Goal: Task Accomplishment & Management: Complete application form

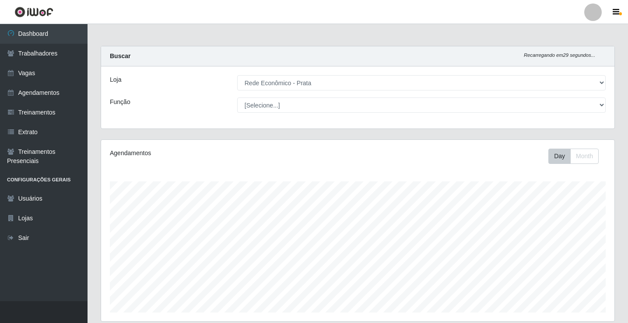
select select "192"
click at [37, 70] on link "Vagas" at bounding box center [44, 73] width 88 height 20
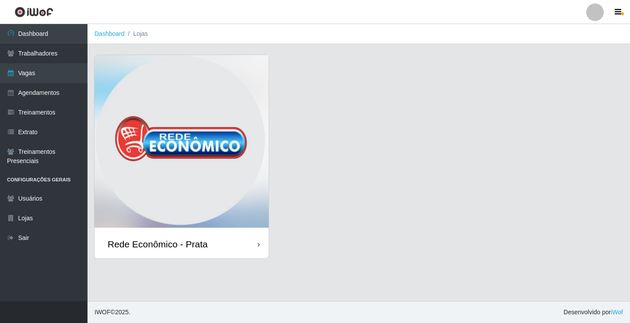
click at [196, 243] on div "Rede Econômico - Prata" at bounding box center [158, 244] width 100 height 11
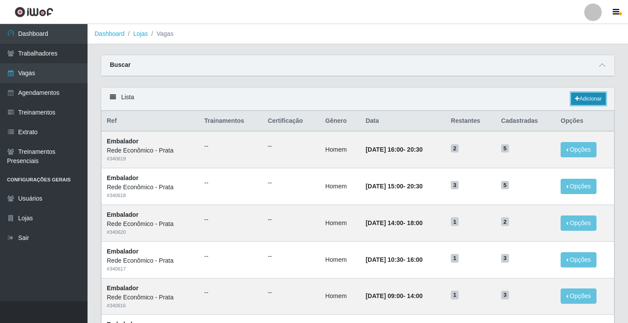
click at [587, 99] on link "Adicionar" at bounding box center [588, 99] width 35 height 12
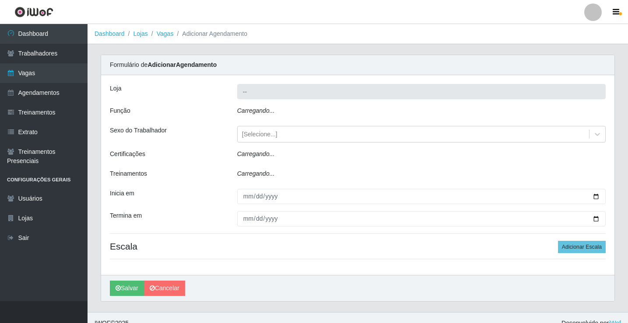
type input "Rede Econômico - Prata"
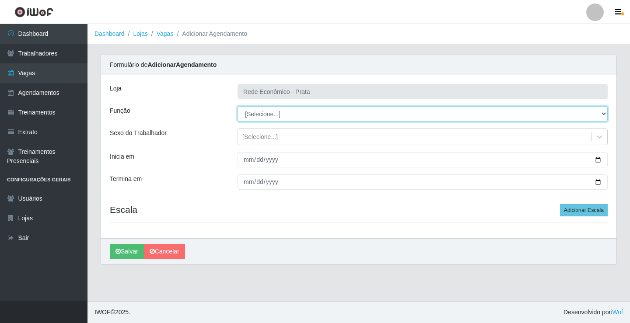
click at [255, 112] on select "[Selecione...] ASG ASG + ASG ++ Embalador Embalador + Embalador ++ Operador de …" at bounding box center [423, 113] width 370 height 15
select select "1"
click at [238, 106] on select "[Selecione...] ASG ASG + ASG ++ Embalador Embalador + Embalador ++ Operador de …" at bounding box center [423, 113] width 370 height 15
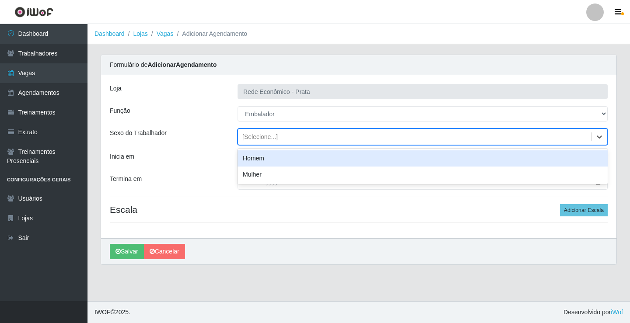
click at [264, 136] on div "[Selecione...]" at bounding box center [259, 137] width 35 height 9
click at [267, 160] on div "Homem" at bounding box center [423, 159] width 370 height 16
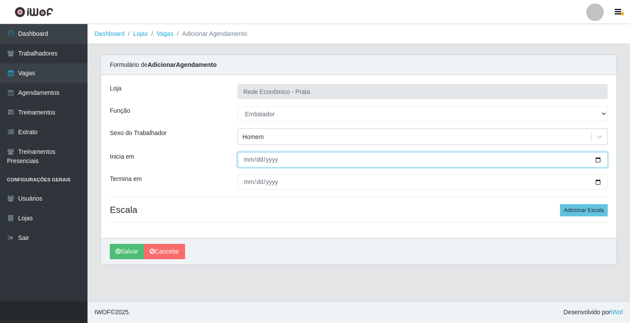
click at [596, 161] on input "Inicia em" at bounding box center [423, 159] width 370 height 15
type input "[DATE]"
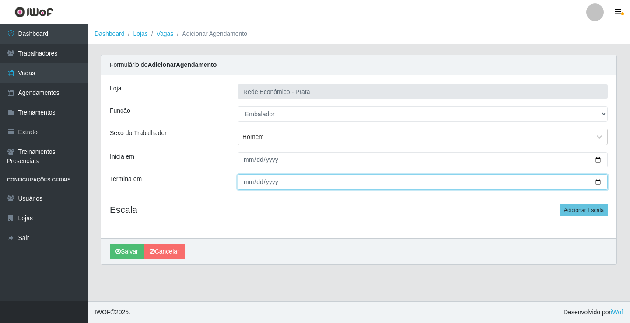
click at [600, 184] on input "Termina em" at bounding box center [423, 182] width 370 height 15
type input "[DATE]"
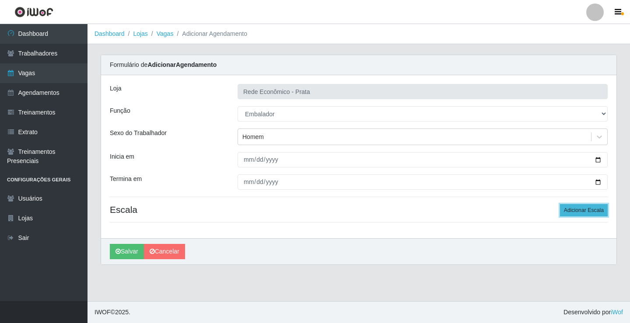
click at [578, 210] on button "Adicionar Escala" at bounding box center [584, 210] width 48 height 12
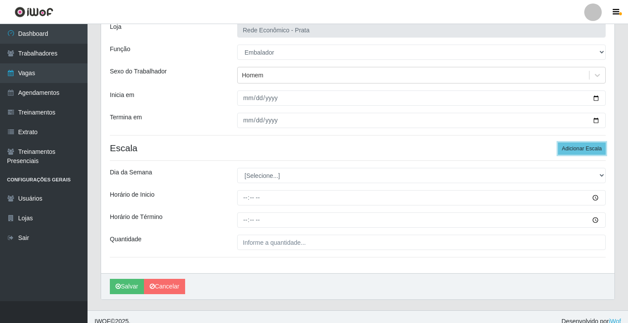
scroll to position [71, 0]
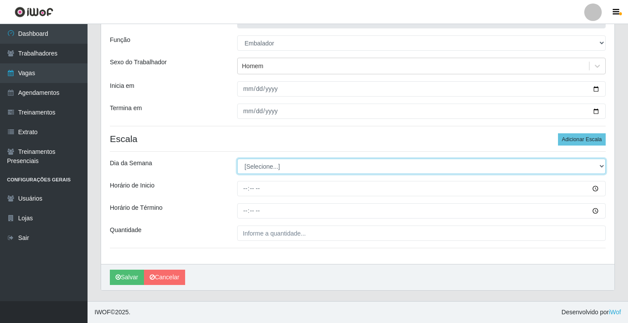
click at [264, 170] on select "[Selecione...] Segunda Terça Quarta Quinta Sexta Sábado Domingo" at bounding box center [421, 166] width 369 height 15
select select "6"
click at [237, 159] on select "[Selecione...] Segunda Terça Quarta Quinta Sexta Sábado Domingo" at bounding box center [421, 166] width 369 height 15
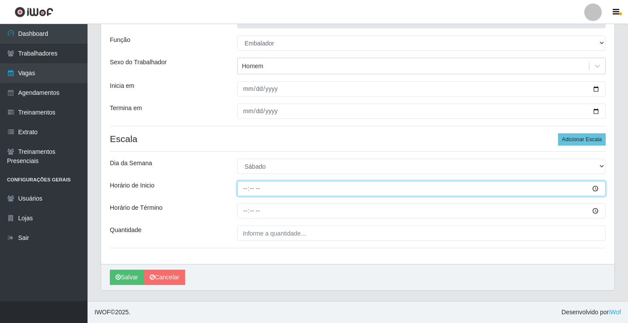
click at [245, 190] on input "Horário de Inicio" at bounding box center [421, 188] width 369 height 15
type input "13:00"
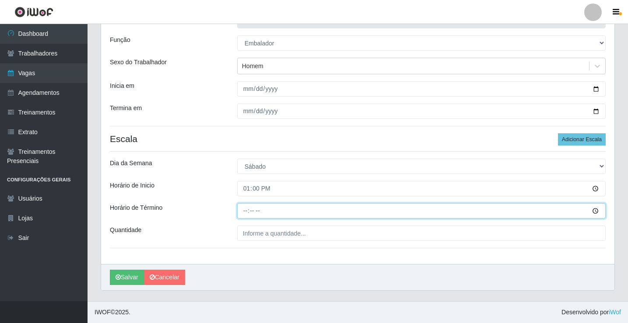
click at [246, 211] on input "Horário de Término" at bounding box center [421, 211] width 369 height 15
type input "18:00"
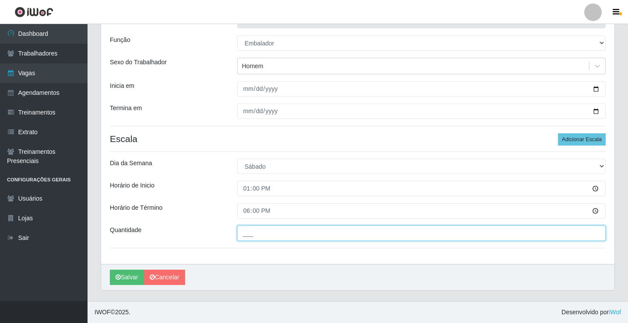
click at [261, 237] on input "___" at bounding box center [421, 233] width 369 height 15
type input "2__"
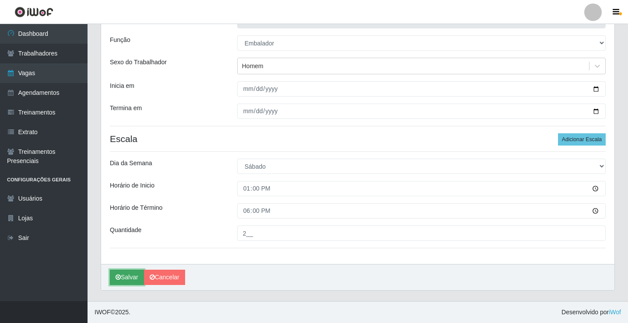
click at [128, 280] on button "Salvar" at bounding box center [127, 277] width 34 height 15
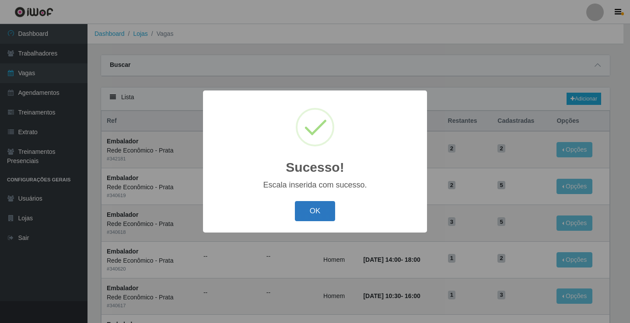
click at [314, 212] on button "OK" at bounding box center [315, 211] width 41 height 21
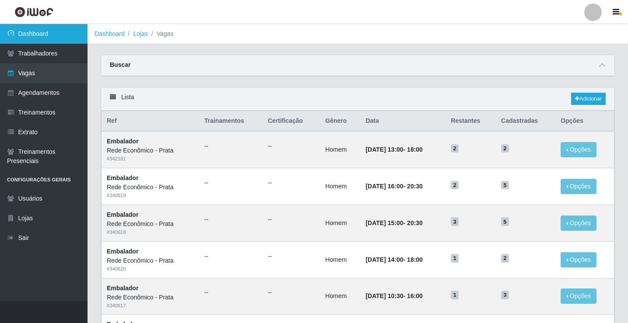
click at [70, 32] on link "Dashboard" at bounding box center [44, 34] width 88 height 20
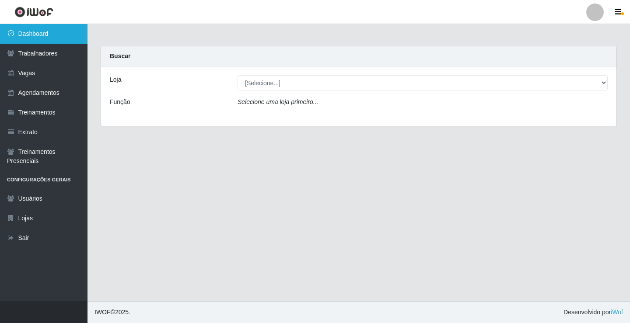
click at [71, 33] on link "Dashboard" at bounding box center [44, 34] width 88 height 20
click at [262, 104] on icon "Selecione uma loja primeiro..." at bounding box center [278, 101] width 81 height 7
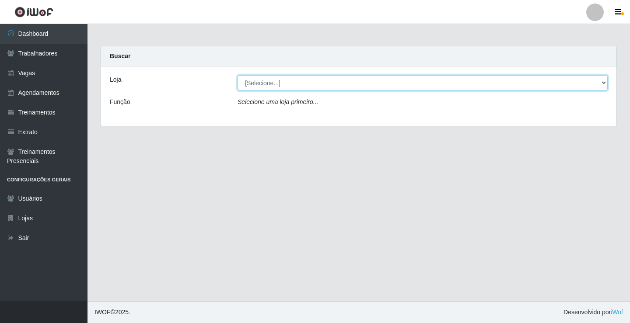
click at [278, 84] on select "[Selecione...] Rede Econômico - Prata" at bounding box center [423, 82] width 370 height 15
select select "192"
click at [238, 75] on select "[Selecione...] Rede Econômico - Prata" at bounding box center [423, 82] width 370 height 15
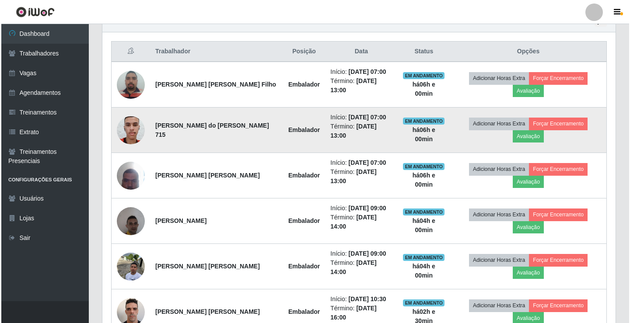
scroll to position [306, 0]
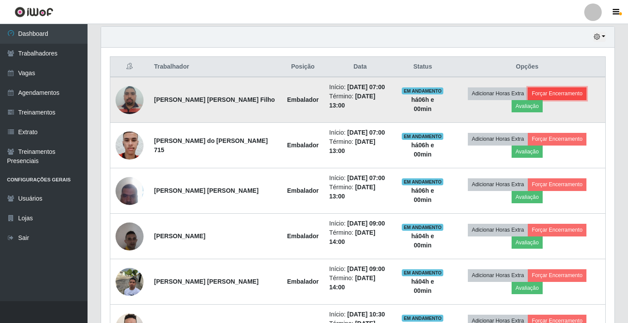
click at [574, 91] on button "Forçar Encerramento" at bounding box center [557, 94] width 59 height 12
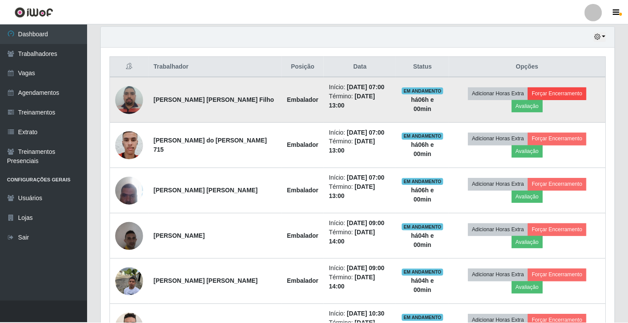
scroll to position [182, 509]
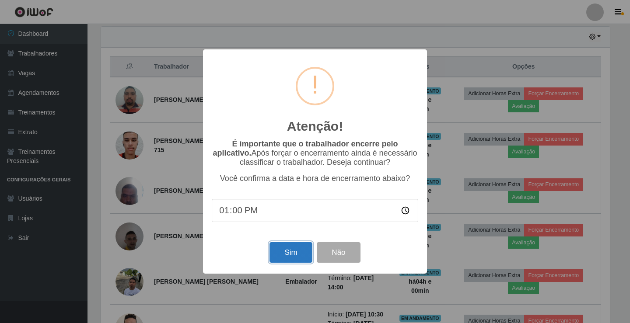
click at [303, 257] on button "Sim" at bounding box center [291, 252] width 42 height 21
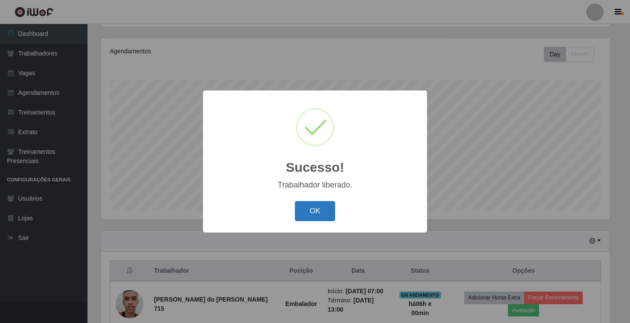
click at [324, 210] on button "OK" at bounding box center [315, 211] width 41 height 21
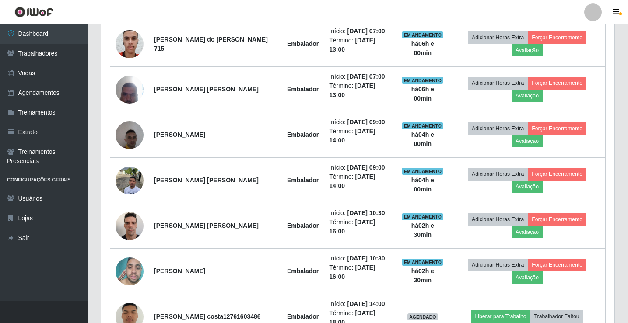
scroll to position [408, 0]
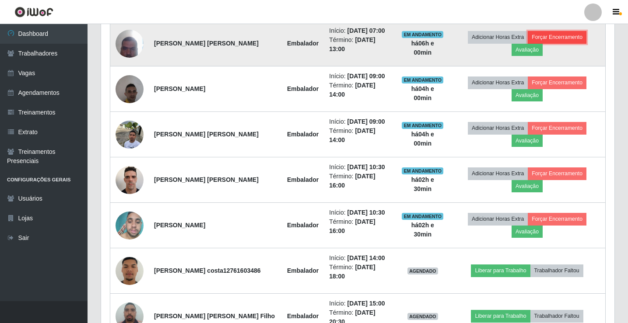
click at [566, 37] on button "Forçar Encerramento" at bounding box center [557, 37] width 59 height 12
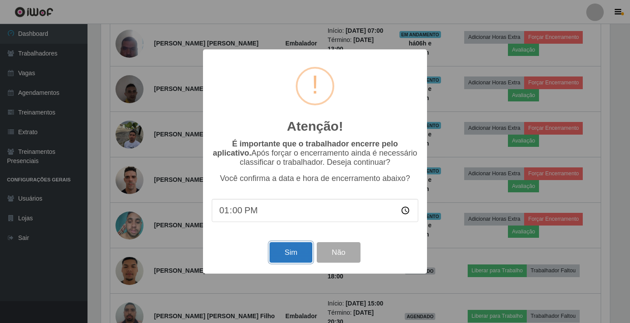
click at [307, 254] on button "Sim" at bounding box center [291, 252] width 42 height 21
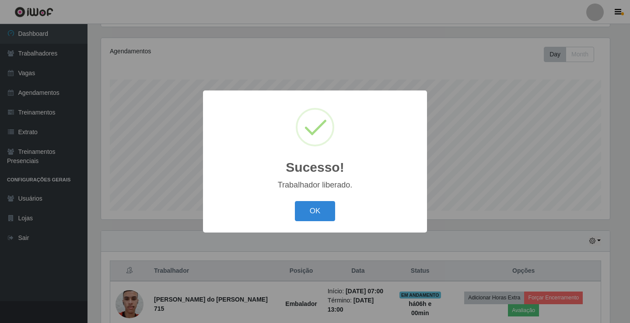
drag, startPoint x: 329, startPoint y: 210, endPoint x: 335, endPoint y: 181, distance: 30.0
click at [328, 210] on button "OK" at bounding box center [315, 211] width 41 height 21
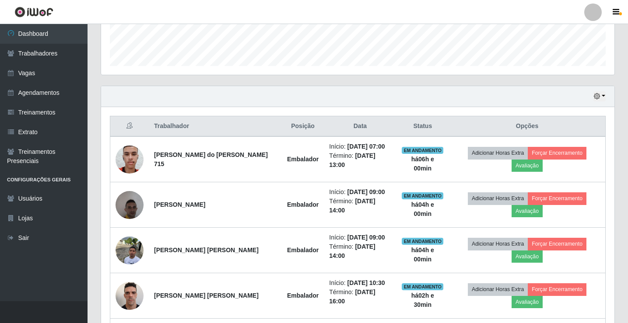
scroll to position [277, 0]
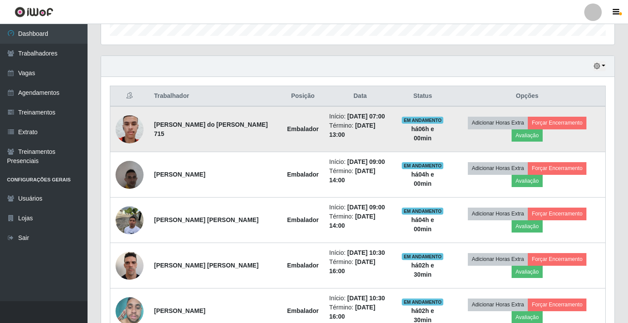
click at [138, 128] on img at bounding box center [130, 129] width 28 height 37
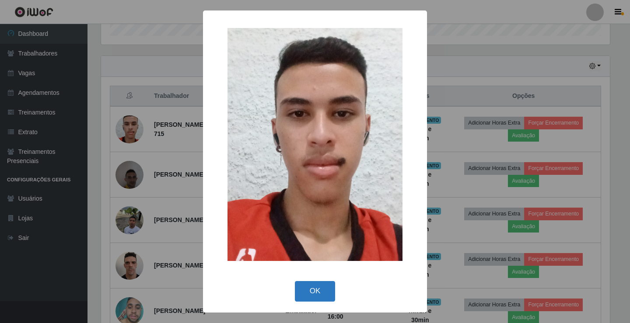
click at [299, 296] on button "OK" at bounding box center [315, 291] width 41 height 21
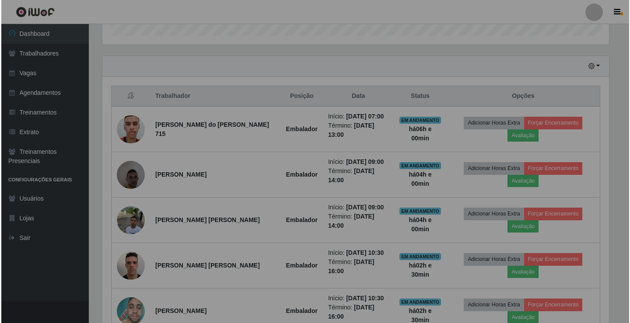
scroll to position [182, 513]
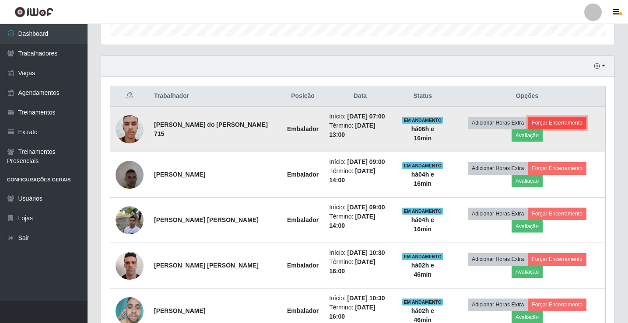
click at [570, 122] on button "Forçar Encerramento" at bounding box center [557, 123] width 59 height 12
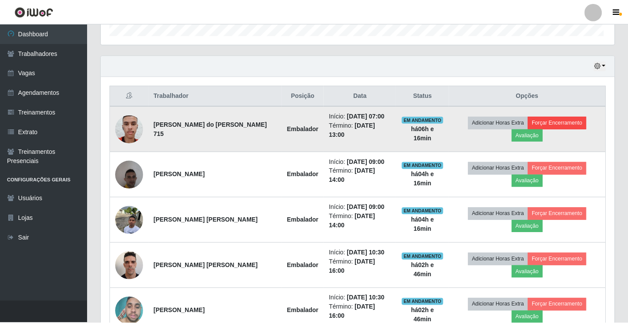
scroll to position [182, 509]
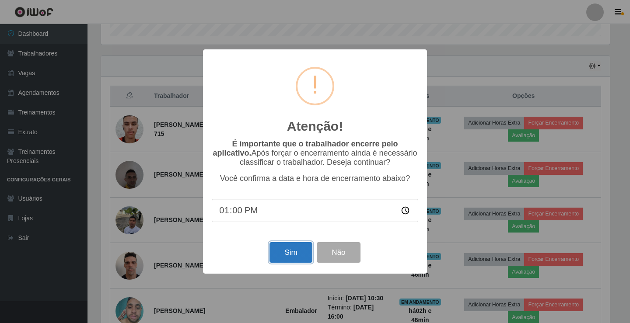
click at [298, 252] on button "Sim" at bounding box center [291, 252] width 42 height 21
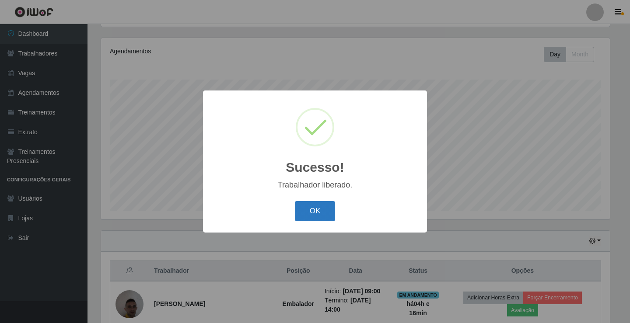
click at [321, 214] on button "OK" at bounding box center [315, 211] width 41 height 21
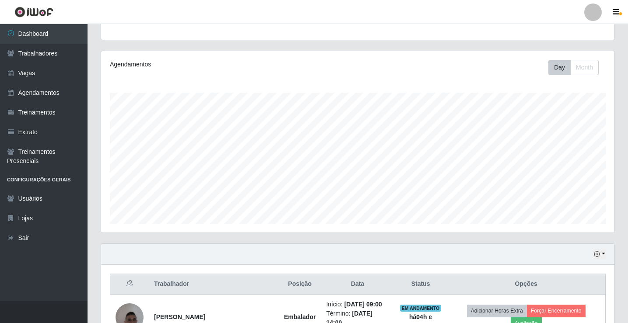
scroll to position [0, 0]
